Goal: Transaction & Acquisition: Download file/media

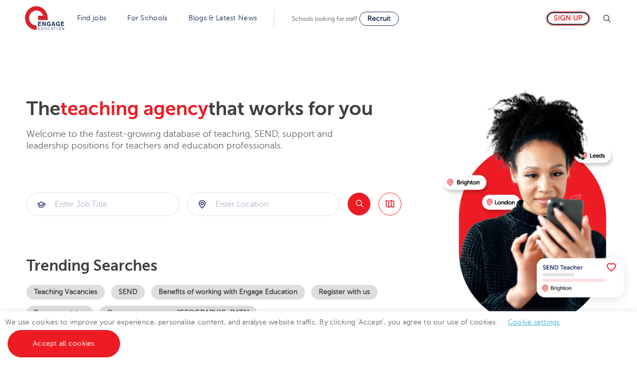
click at [565, 20] on link "Sign up" at bounding box center [567, 18] width 45 height 15
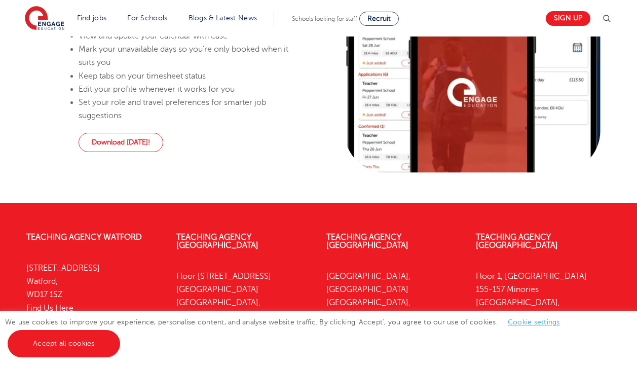
scroll to position [1178, 0]
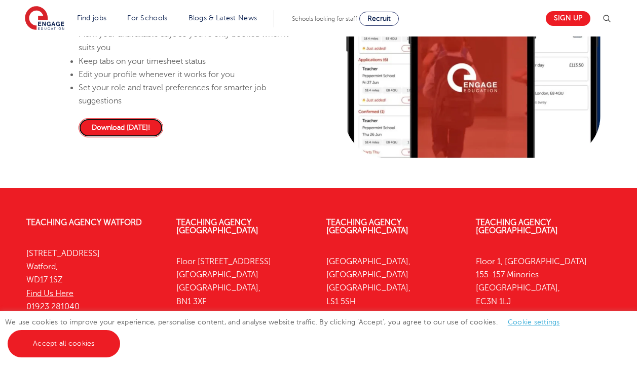
click at [128, 137] on link "Download [DATE]!" at bounding box center [121, 127] width 85 height 19
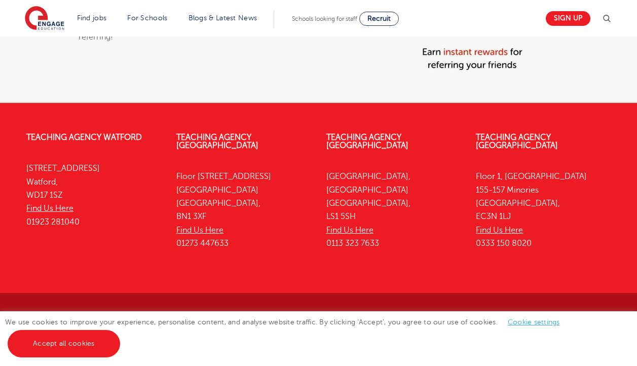
scroll to position [861, 0]
